Goal: Transaction & Acquisition: Purchase product/service

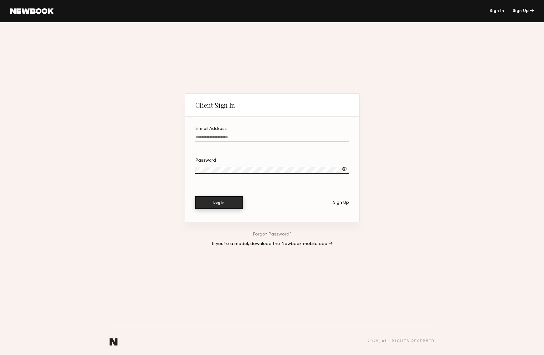
type input "**********"
click at [222, 199] on button "Log In" at bounding box center [219, 202] width 48 height 13
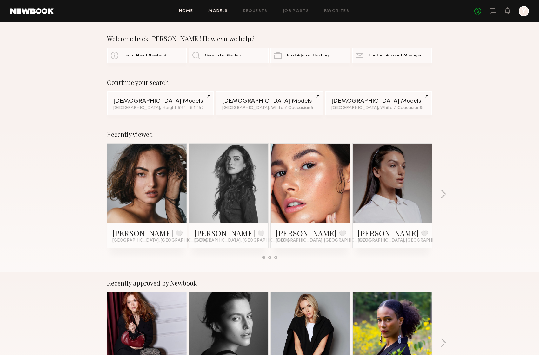
click at [213, 12] on link "Models" at bounding box center [217, 11] width 19 height 4
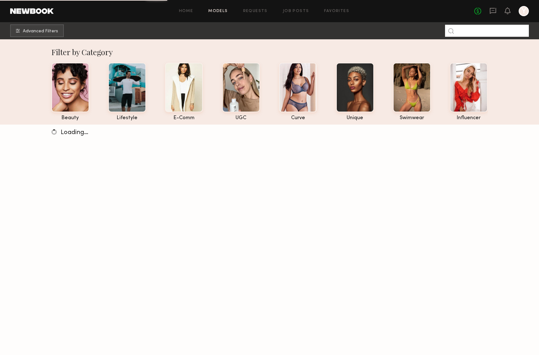
click at [468, 33] on input at bounding box center [487, 31] width 84 height 12
type input "*****"
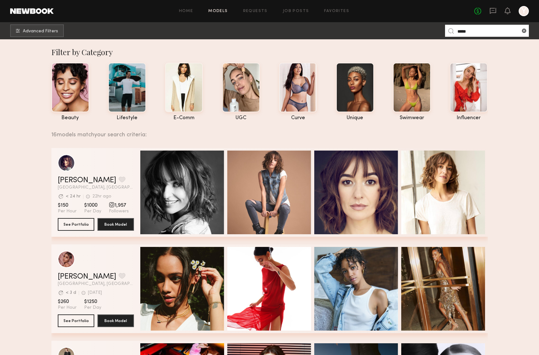
click at [493, 31] on input "*****" at bounding box center [487, 31] width 84 height 12
click at [492, 33] on input "*****" at bounding box center [487, 31] width 84 height 12
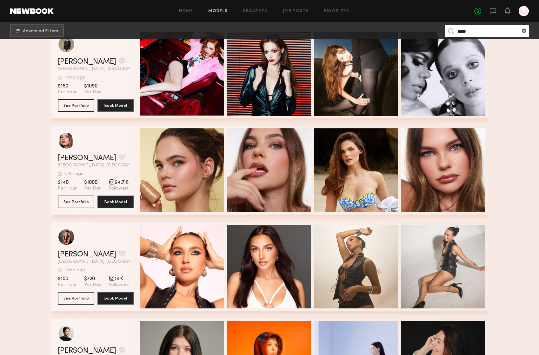
scroll to position [312, 0]
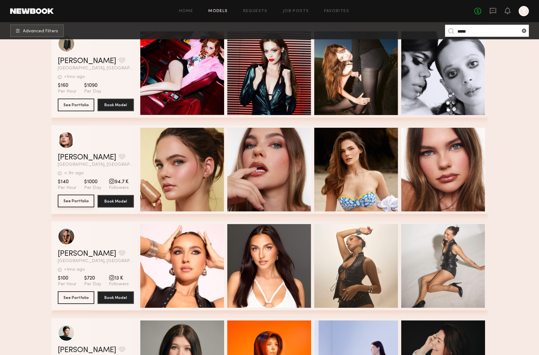
click at [85, 202] on button "See Portfolio" at bounding box center [76, 201] width 36 height 13
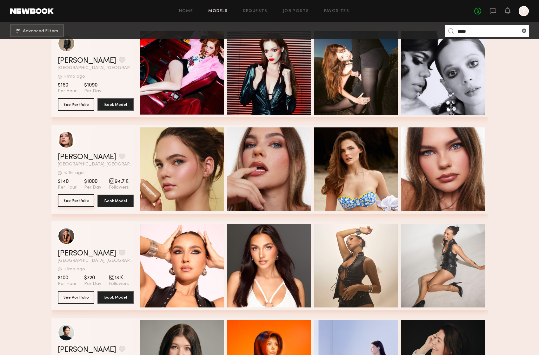
click at [73, 201] on button "See Portfolio" at bounding box center [76, 201] width 36 height 13
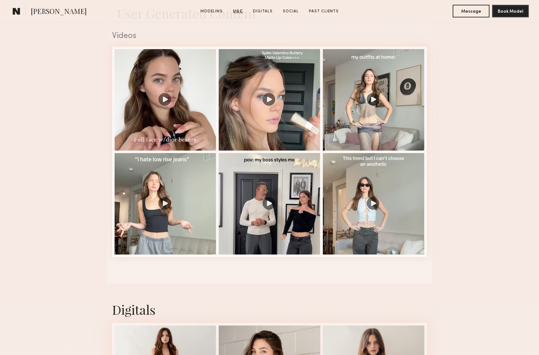
scroll to position [590, 0]
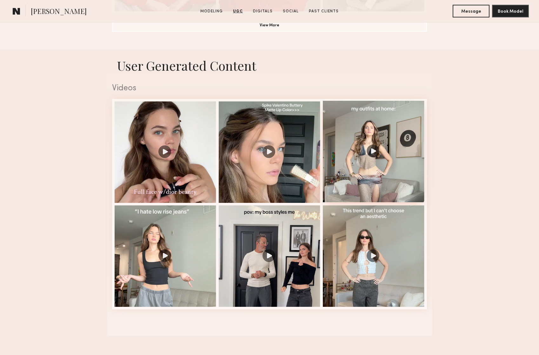
click at [374, 152] on div at bounding box center [374, 152] width 102 height 102
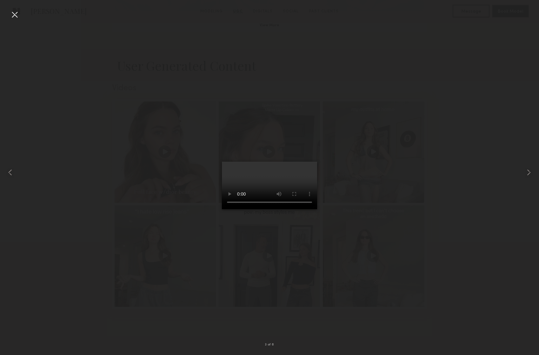
click at [476, 50] on div at bounding box center [269, 172] width 539 height 325
click at [13, 16] on div at bounding box center [15, 15] width 10 height 10
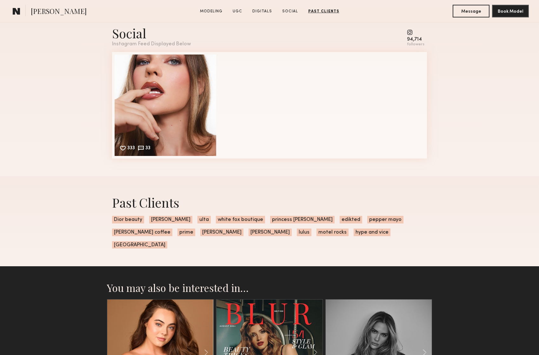
scroll to position [1139, 0]
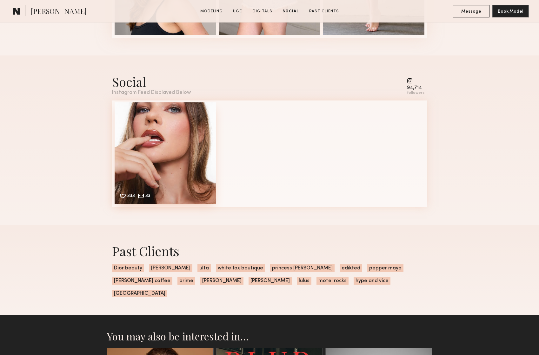
click at [158, 135] on div "333 33 Likes & comments displayed to show model’s engagement" at bounding box center [166, 154] width 102 height 102
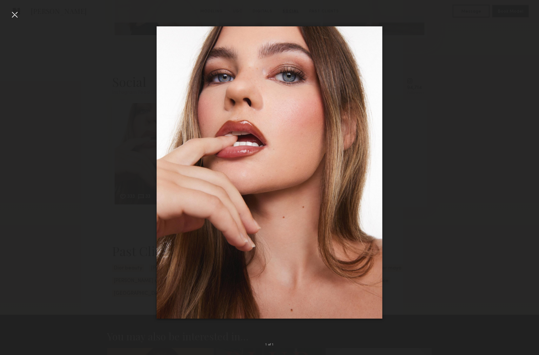
click at [467, 90] on div at bounding box center [269, 172] width 539 height 325
click at [14, 15] on div at bounding box center [15, 15] width 10 height 10
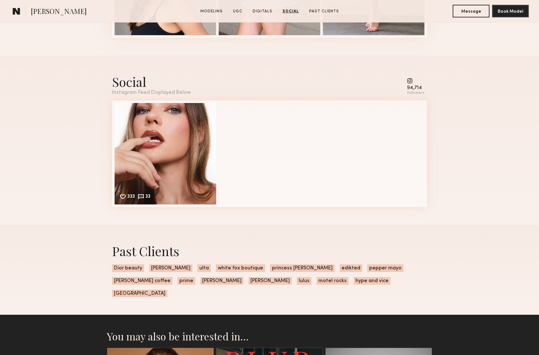
click at [416, 86] on div "94,714" at bounding box center [415, 88] width 17 height 5
click at [411, 80] on common-icon at bounding box center [415, 81] width 17 height 6
click at [413, 92] on div "followers" at bounding box center [415, 93] width 17 height 5
click at [414, 92] on div "followers" at bounding box center [415, 93] width 17 height 5
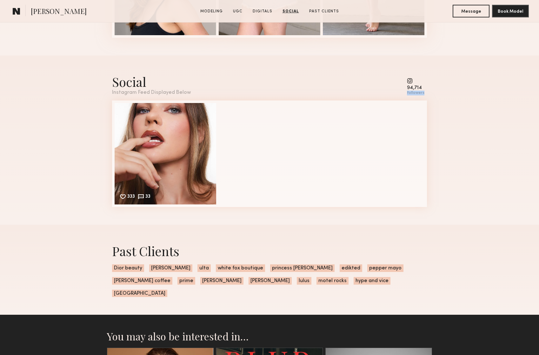
click at [414, 92] on div "followers" at bounding box center [415, 93] width 17 height 5
click at [136, 111] on div "333 33 Likes & comments displayed to show model’s engagement" at bounding box center [166, 154] width 102 height 102
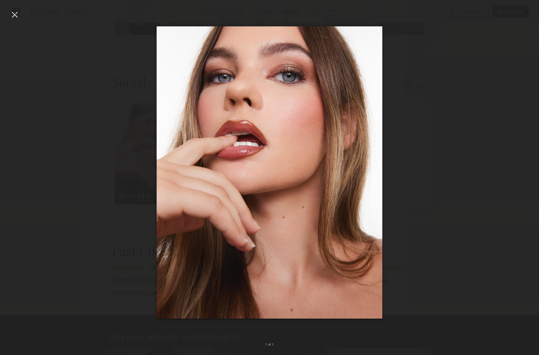
click at [13, 14] on div at bounding box center [15, 15] width 10 height 10
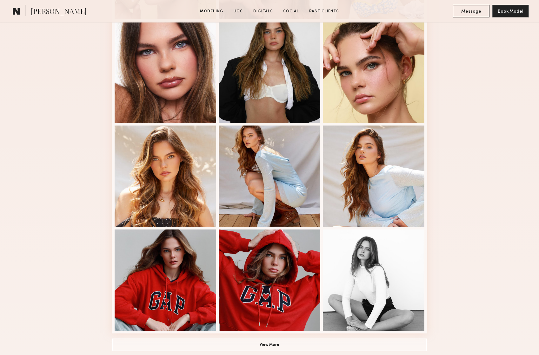
scroll to position [270, 0]
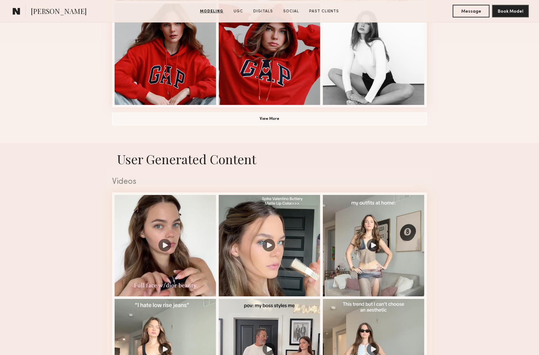
scroll to position [531, 0]
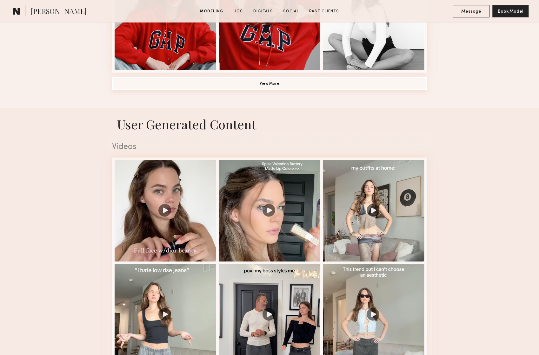
click at [268, 84] on button "View More" at bounding box center [269, 83] width 315 height 13
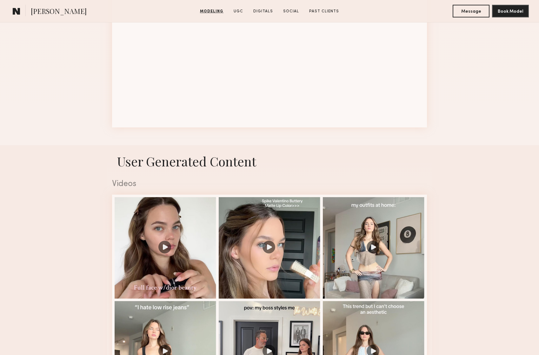
scroll to position [972, 0]
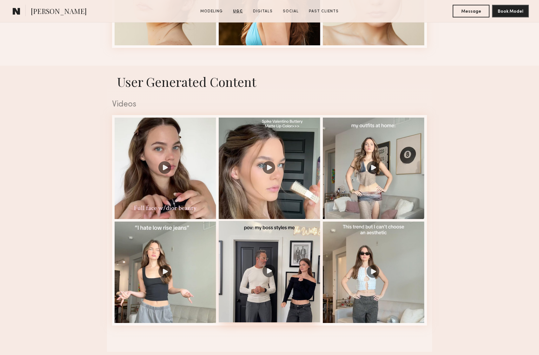
click at [289, 256] on div at bounding box center [270, 272] width 102 height 102
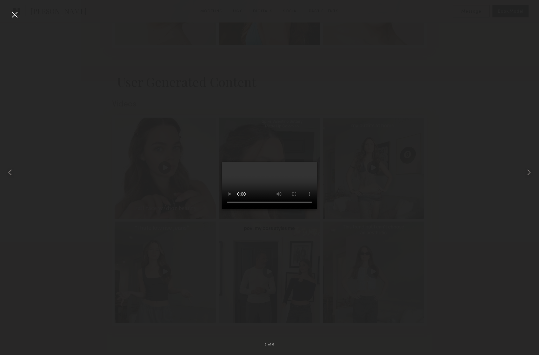
click at [500, 37] on div at bounding box center [269, 172] width 539 height 325
click at [16, 14] on div at bounding box center [15, 15] width 10 height 10
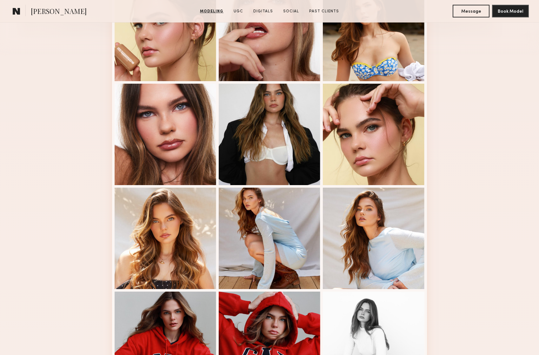
scroll to position [256, 0]
